Goal: Browse casually: Explore the website without a specific task or goal

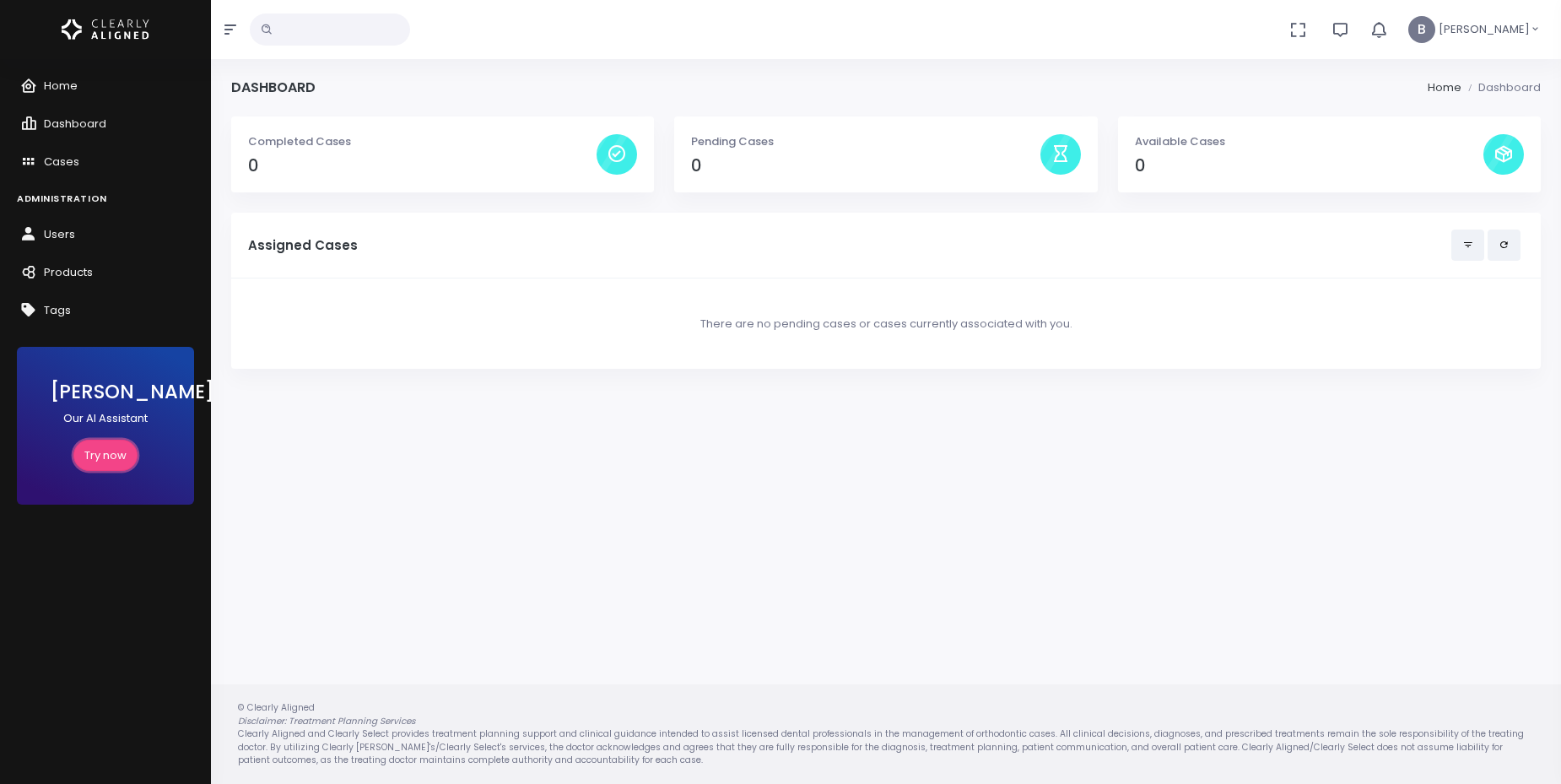
click at [122, 454] on link "Try now" at bounding box center [105, 455] width 64 height 32
